Goal: Transaction & Acquisition: Purchase product/service

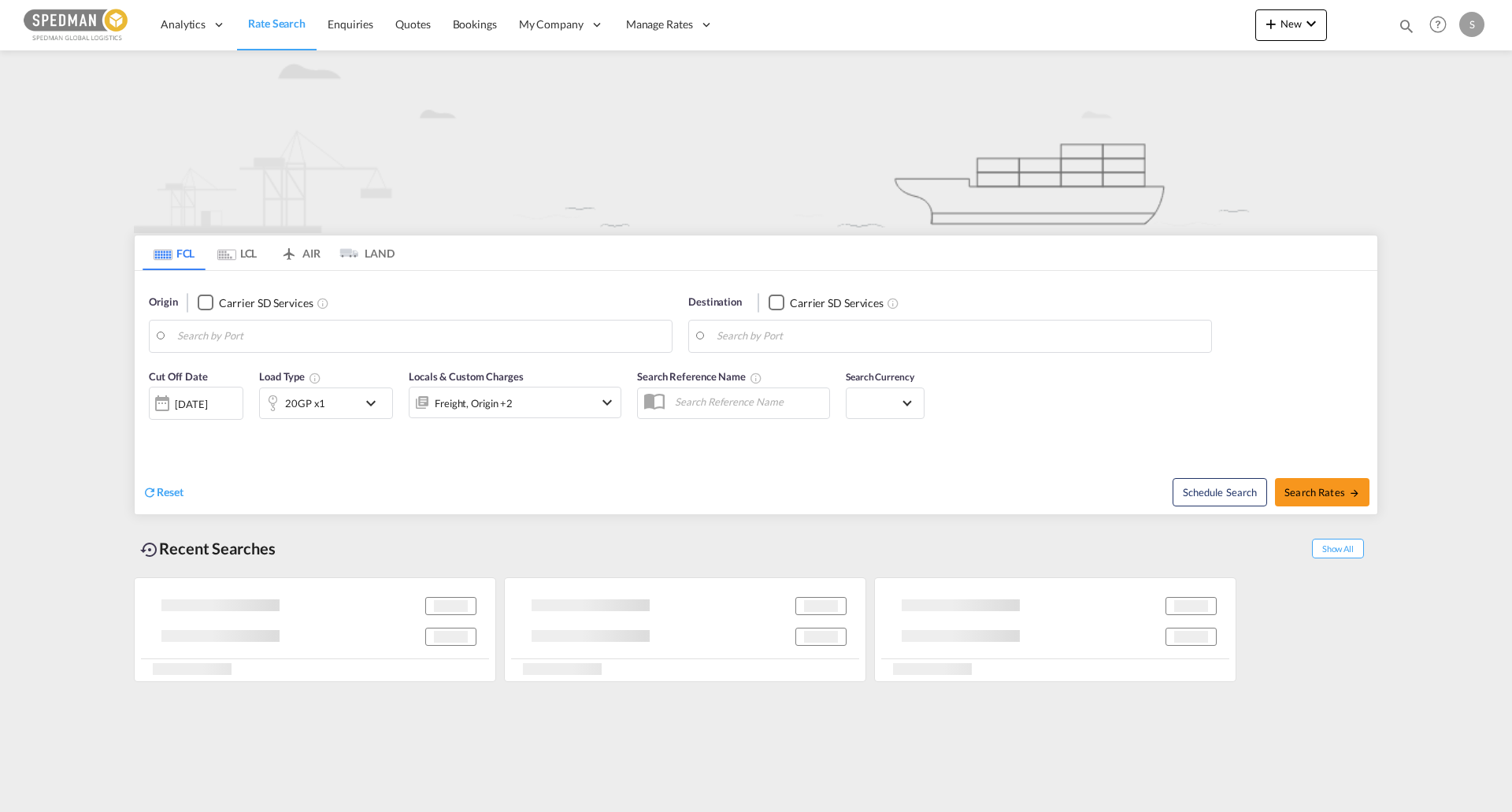
click at [296, 7] on link "Rate Search" at bounding box center [276, 25] width 80 height 51
click at [246, 337] on body "Analytics Reports Dashboard Rate Search Enquiries Quotes Bookings" at bounding box center [756, 406] width 1512 height 812
click at [256, 389] on div "Fredericia [GEOGRAPHIC_DATA] DKFRC" at bounding box center [299, 379] width 299 height 47
type input "[GEOGRAPHIC_DATA], DKFRC"
click at [844, 320] on div at bounding box center [950, 336] width 524 height 33
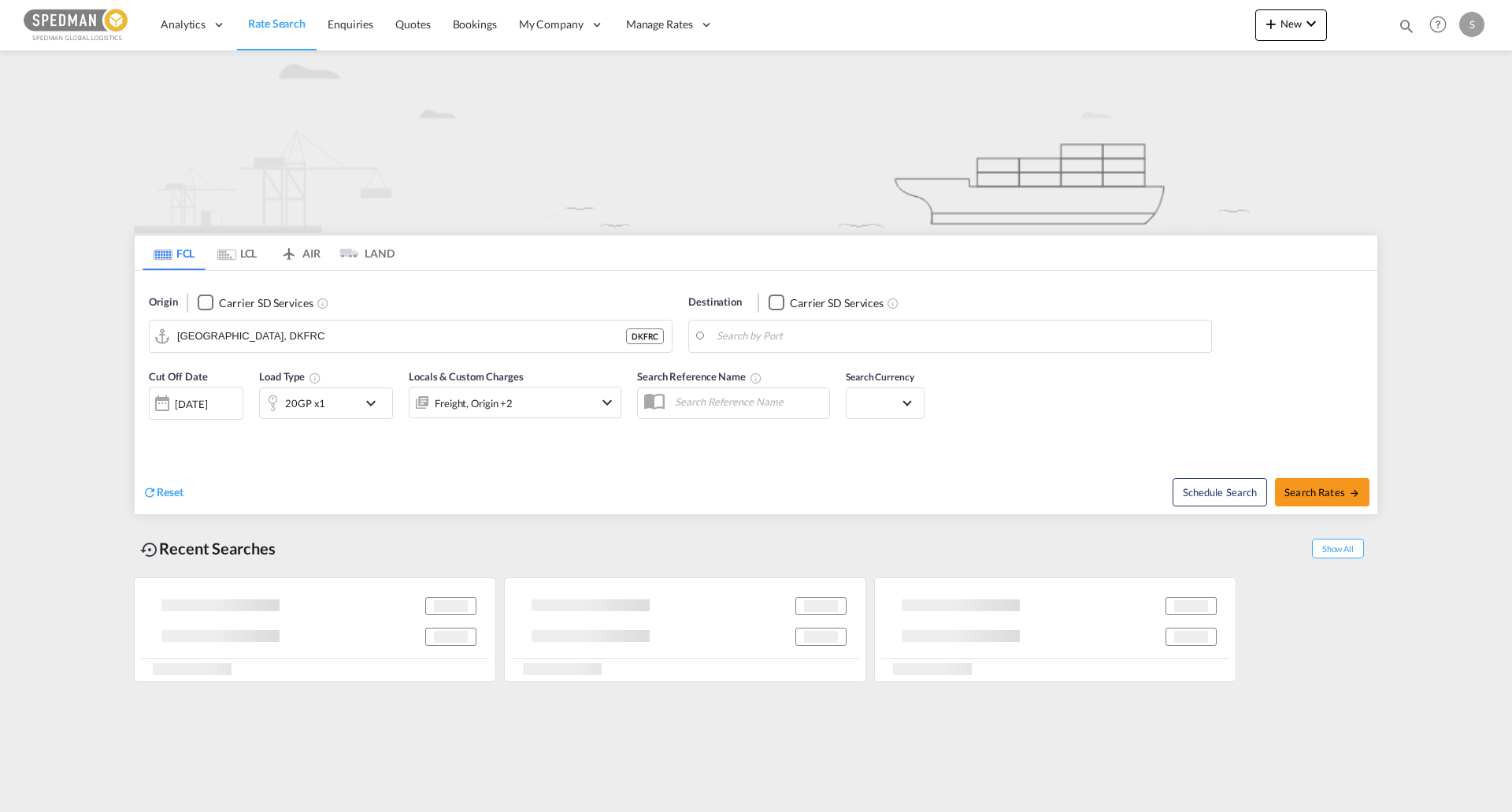
click at [838, 344] on body "Analytics Reports Dashboard Rate Search Enquiries Quotes Bookings" at bounding box center [756, 406] width 1512 height 812
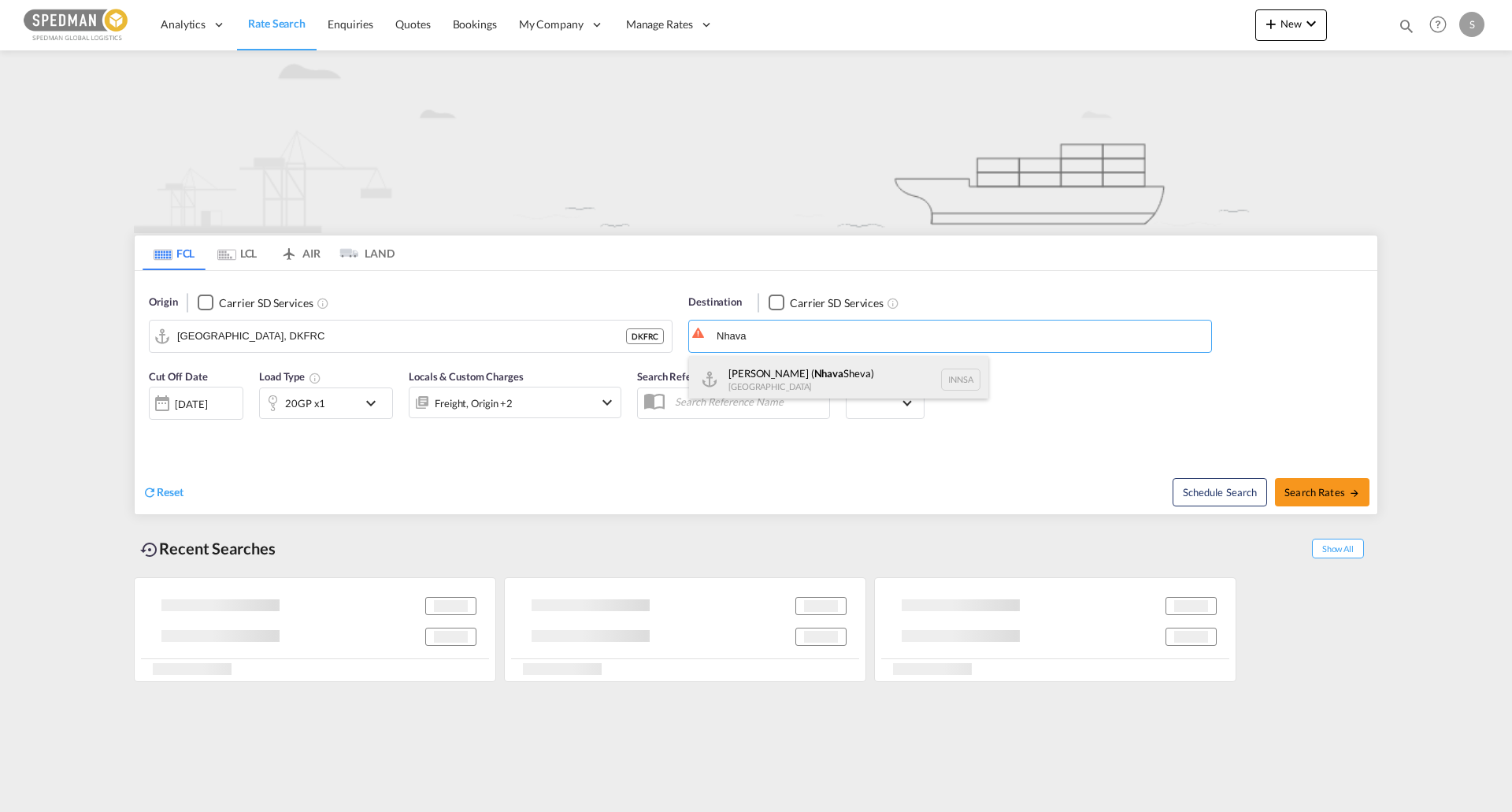
click at [834, 370] on div "[PERSON_NAME] ( [GEOGRAPHIC_DATA]) [GEOGRAPHIC_DATA] [GEOGRAPHIC_DATA]" at bounding box center [839, 379] width 299 height 47
type input "[PERSON_NAME] ([PERSON_NAME]), [GEOGRAPHIC_DATA]"
click at [379, 410] on md-icon "icon-chevron-down" at bounding box center [374, 403] width 27 height 19
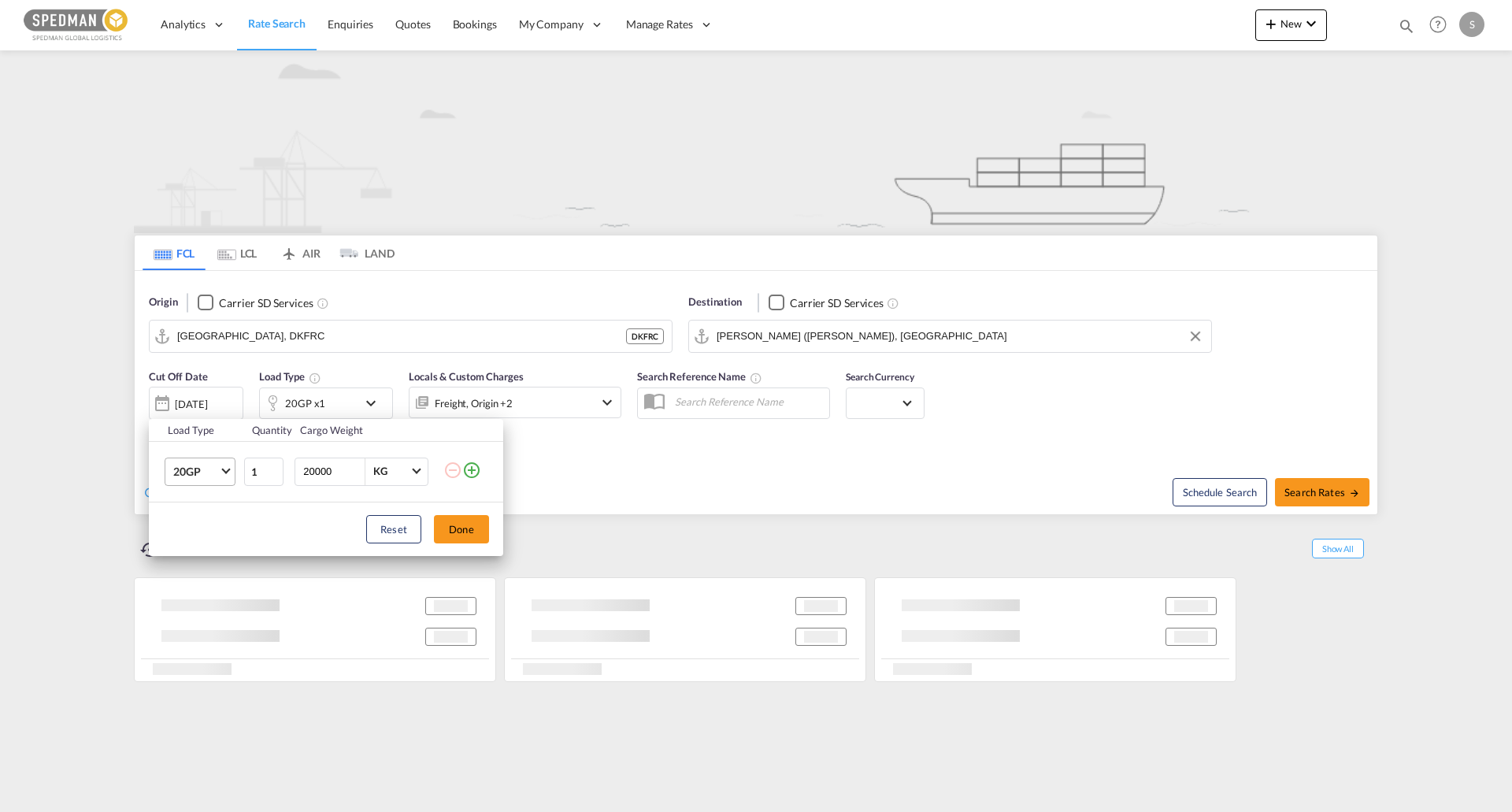
click at [230, 470] on td "20GP 20GP 40GP 40HC 45HC 20RE 40RE 40HR 20OT 40OT 20FR 40FR 40NR 20NR 45S 20TK …" at bounding box center [195, 471] width 93 height 61
click at [230, 470] on md-select-value "20GP" at bounding box center [204, 471] width 63 height 27
click at [197, 613] on div "40OT" at bounding box center [186, 616] width 27 height 15
click at [479, 525] on button "Done" at bounding box center [461, 529] width 55 height 28
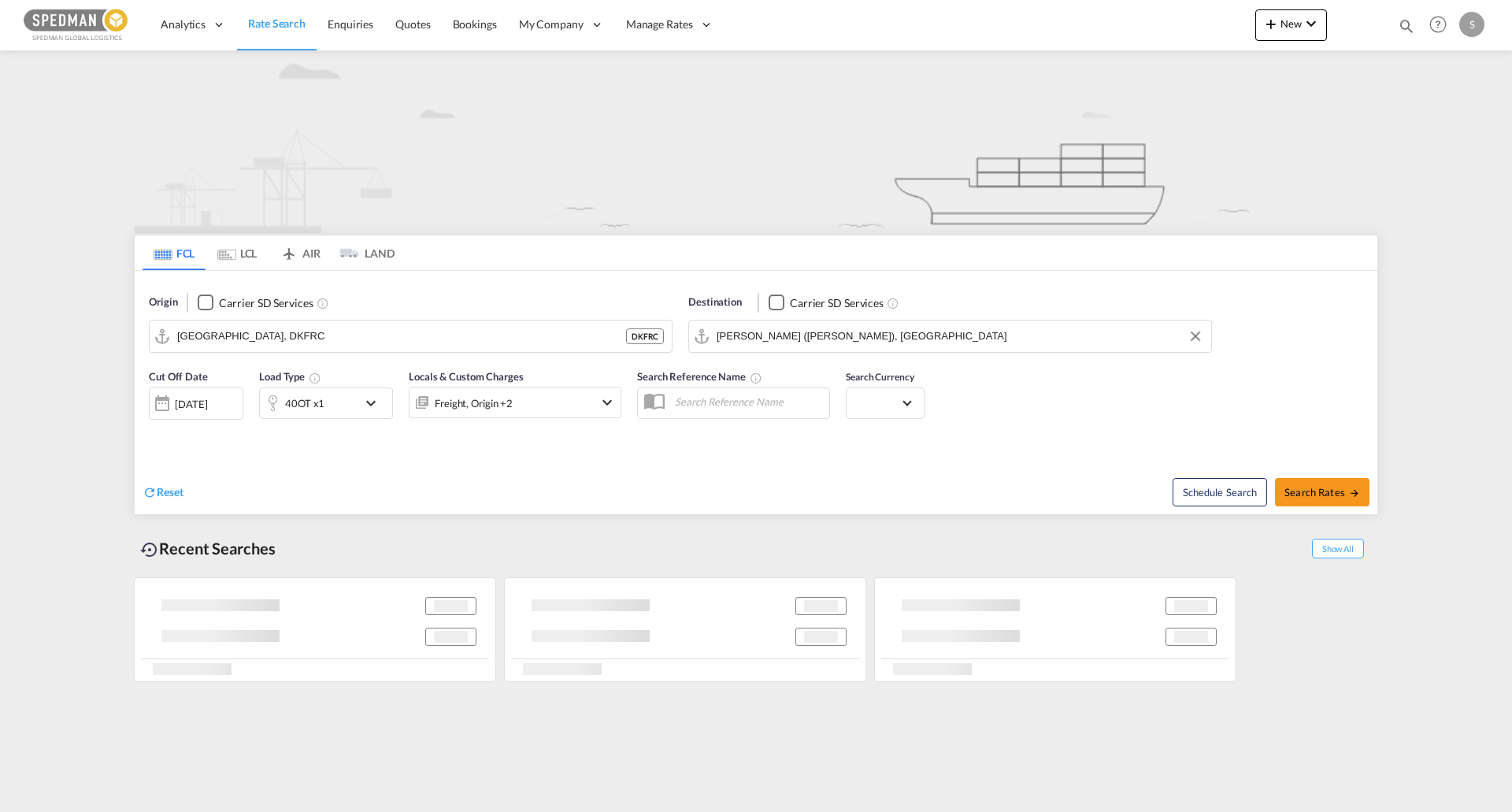
click at [209, 393] on div "[DATE]" at bounding box center [196, 403] width 94 height 33
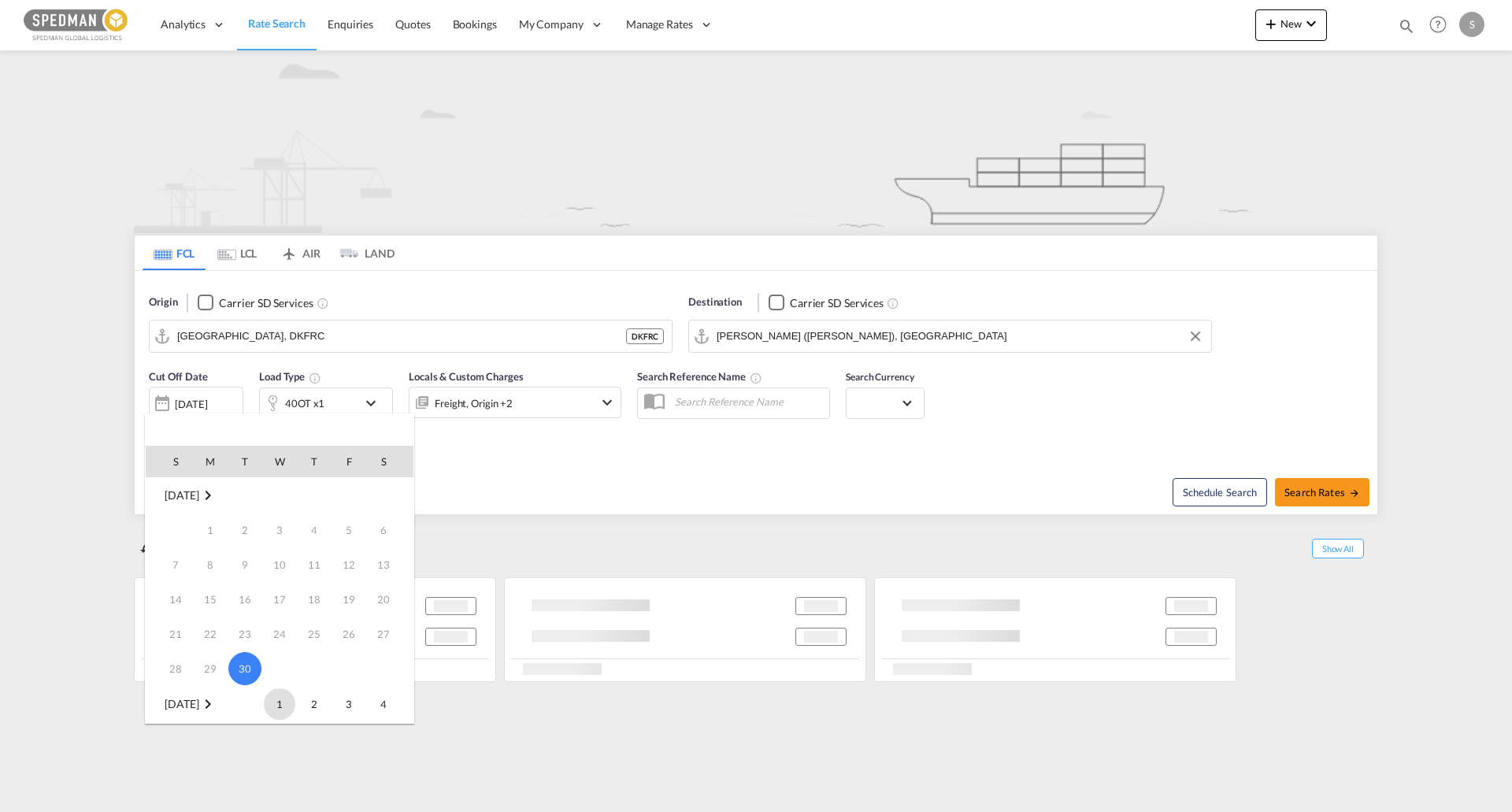
click at [279, 697] on span "1" at bounding box center [279, 703] width 32 height 32
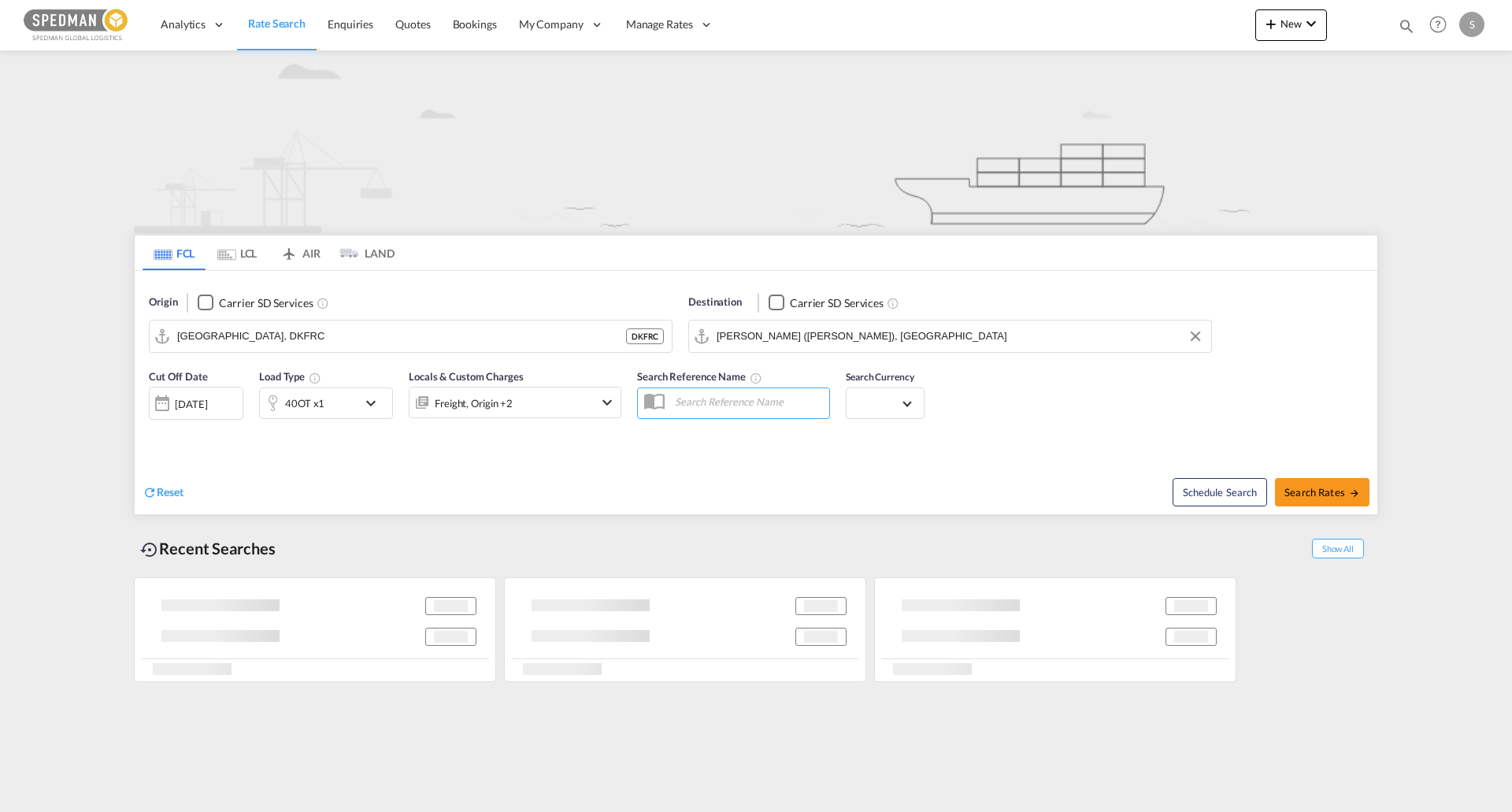
click at [914, 406] on md-select "د.إ AED [GEOGRAPHIC_DATA] Dirham Af AFN Afghan afghani Lek ALL [GEOGRAPHIC_DATA…" at bounding box center [885, 403] width 62 height 22
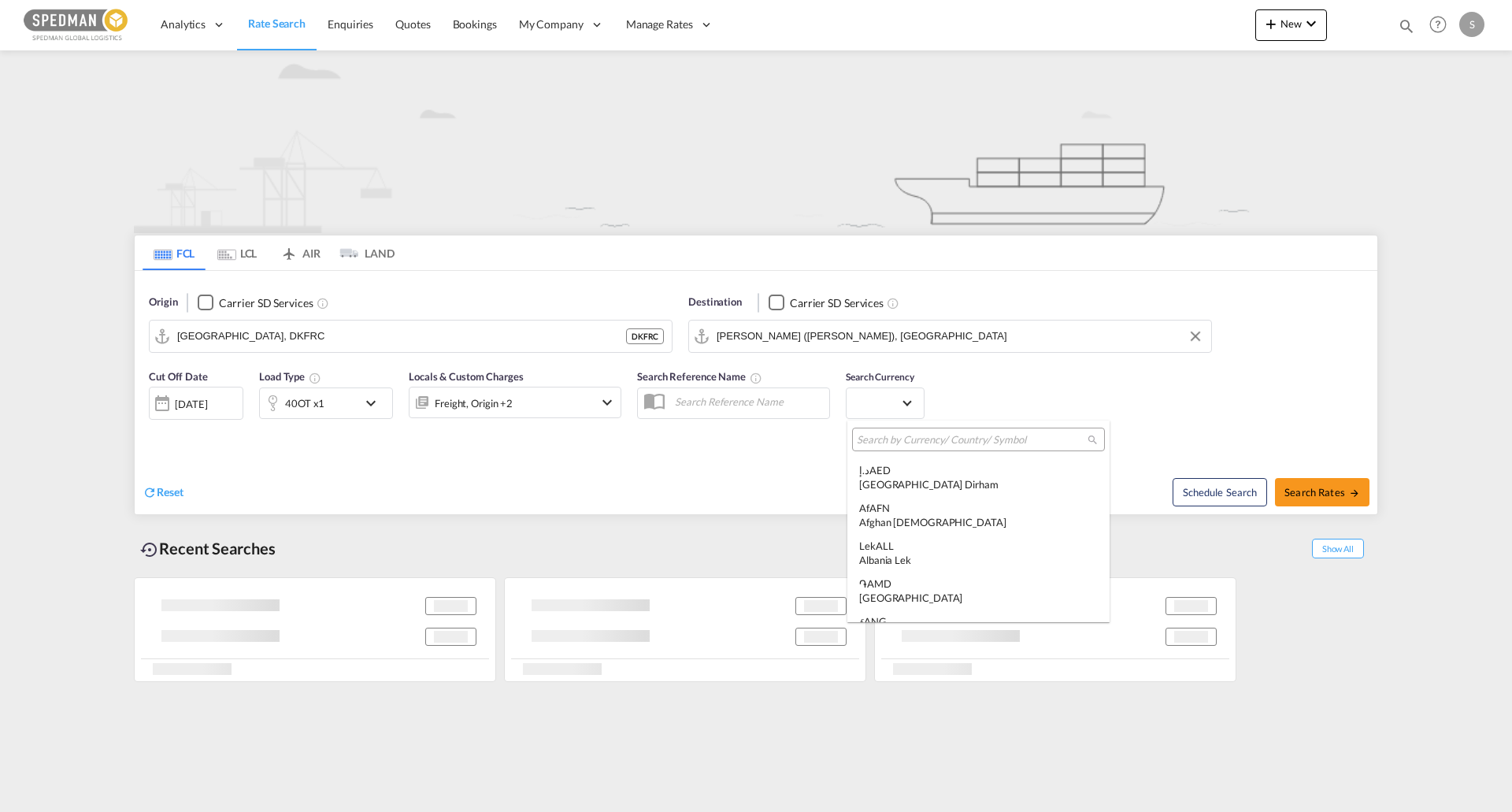
type md-option "AED"
type md-option "MRU"
type md-option "UGX"
type md-option "USD"
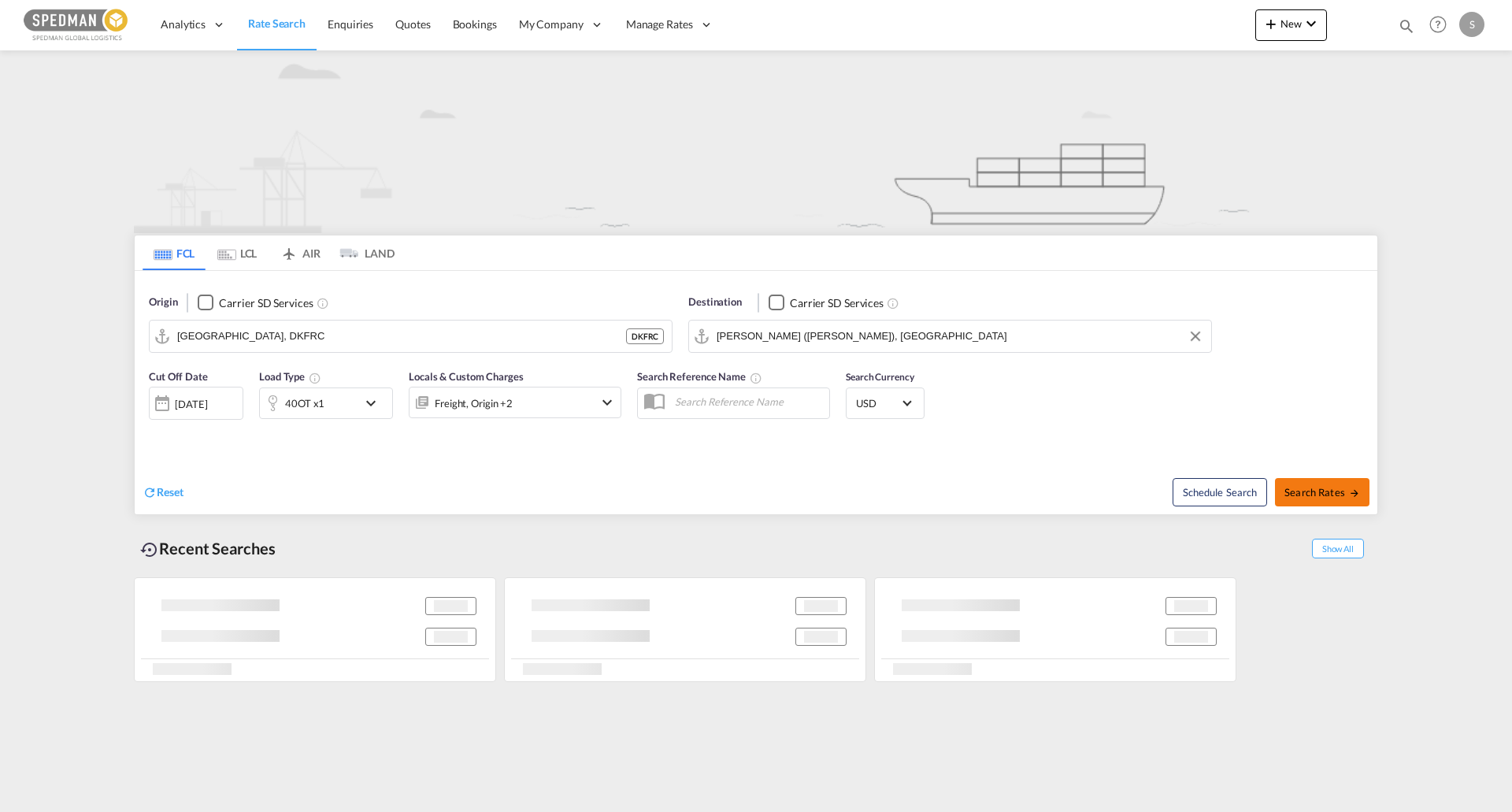
click at [1349, 498] on md-icon "icon-arrow-right" at bounding box center [1354, 493] width 11 height 11
type input "DKFRC to INNSA / [DATE]"
